Goal: Task Accomplishment & Management: Use online tool/utility

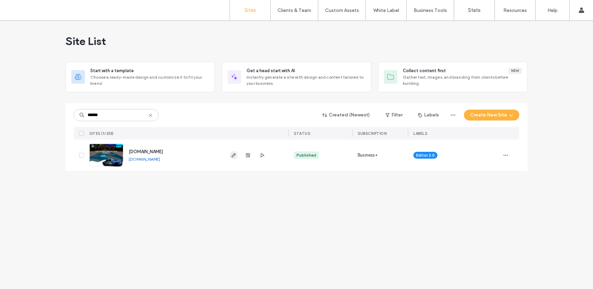
type input "******"
click at [232, 155] on icon "button" at bounding box center [233, 154] width 5 height 5
type input "*****"
click at [236, 155] on icon "button" at bounding box center [233, 154] width 5 height 5
